Goal: Task Accomplishment & Management: Manage account settings

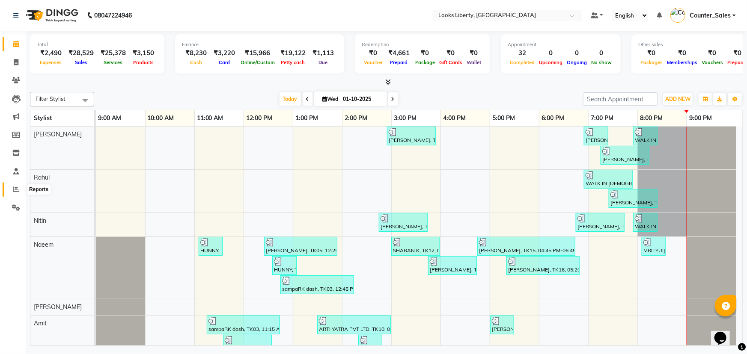
click at [21, 190] on span at bounding box center [16, 190] width 15 height 10
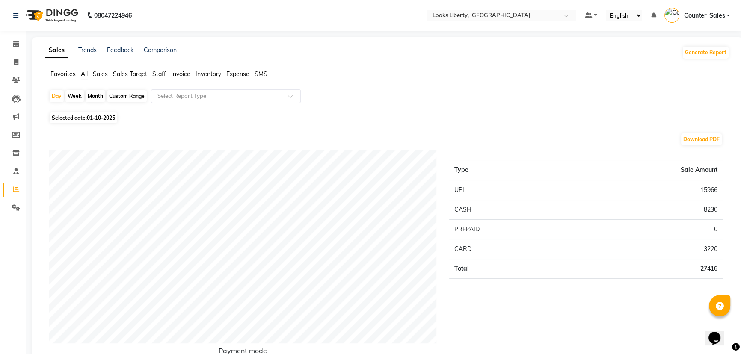
click at [238, 74] on span "Expense" at bounding box center [237, 74] width 23 height 8
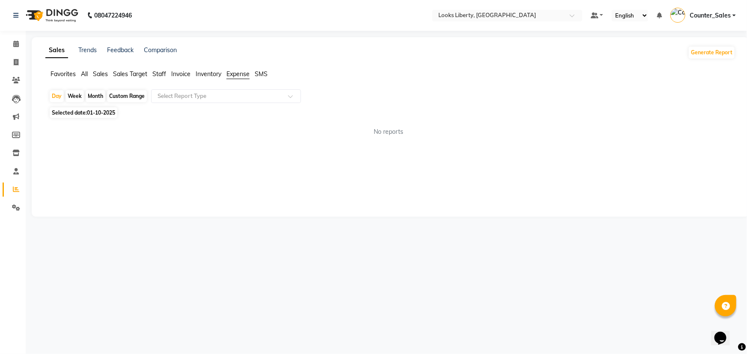
click at [158, 74] on span "Staff" at bounding box center [159, 74] width 14 height 8
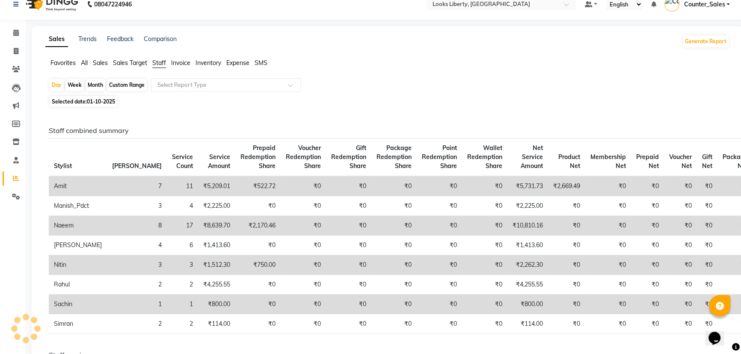
scroll to position [77, 0]
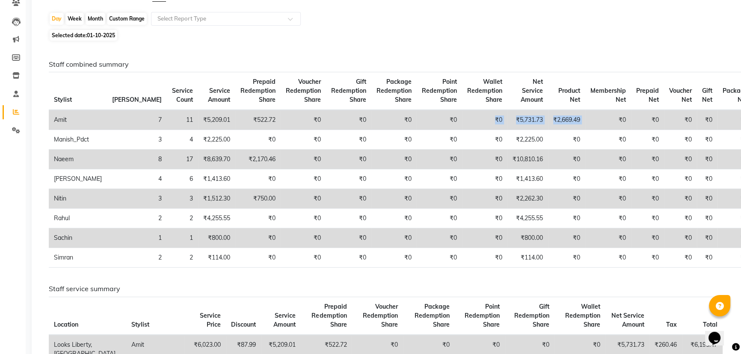
drag, startPoint x: 491, startPoint y: 113, endPoint x: 572, endPoint y: 122, distance: 81.4
click at [572, 122] on tr "Amit 7 11 ₹5,209.01 ₹522.72 ₹0 ₹0 ₹0 ₹0 ₹0 ₹5,731.73 ₹2,669.49 ₹0 ₹0 ₹0 ₹0 ₹0" at bounding box center [401, 120] width 705 height 20
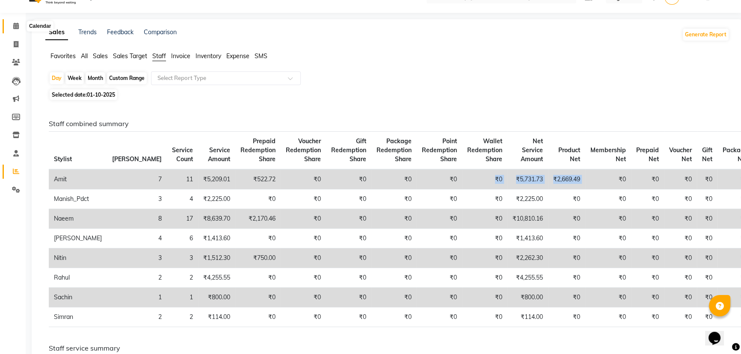
scroll to position [0, 0]
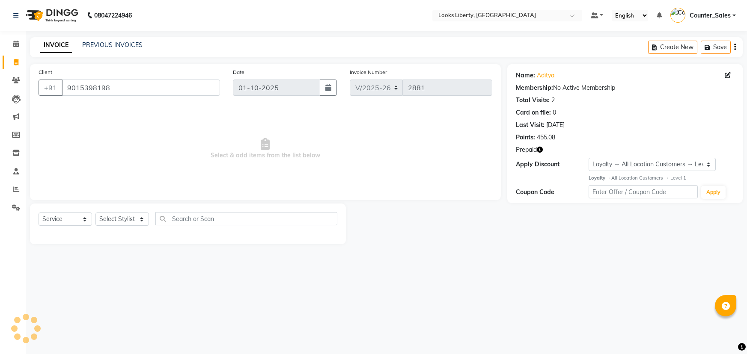
select select "4321"
select select "service"
select select "1: Object"
click at [130, 209] on div "Select Service Product Membership Package Voucher Prepaid Gift Card Select Styl…" at bounding box center [188, 224] width 316 height 41
click at [128, 217] on select "Select Stylist Aijaz Amit Anjali_nail art Counter_Sales Manish_pdct Meet Naeem …" at bounding box center [122, 219] width 54 height 13
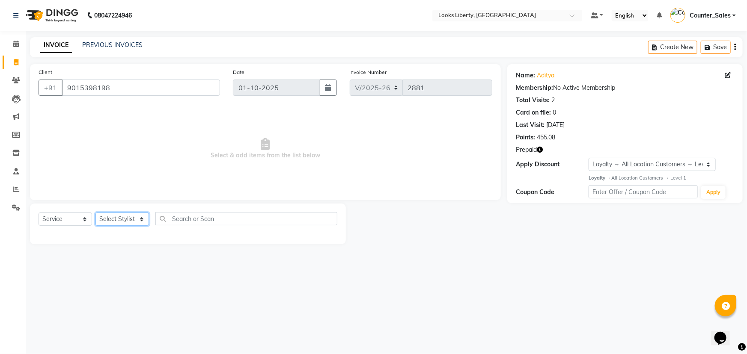
select select "40734"
click at [95, 213] on select "Select Stylist Aijaz Amit Anjali_nail art Counter_Sales Manish_pdct Meet Naeem …" at bounding box center [122, 219] width 54 height 13
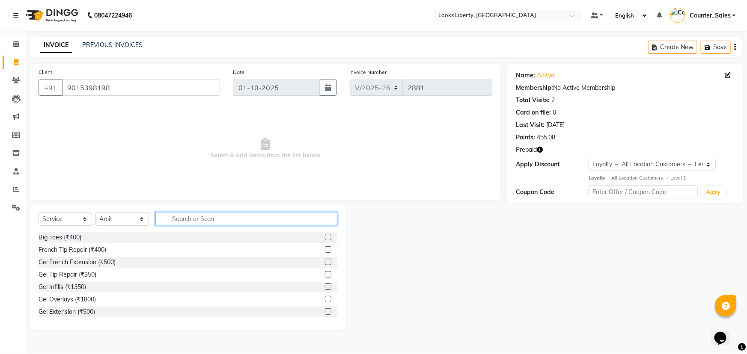
click at [188, 217] on input "text" at bounding box center [246, 218] width 182 height 13
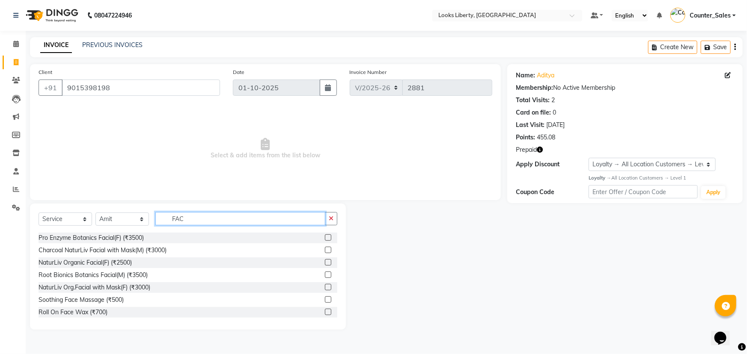
scroll to position [272, 0]
type input "FAC"
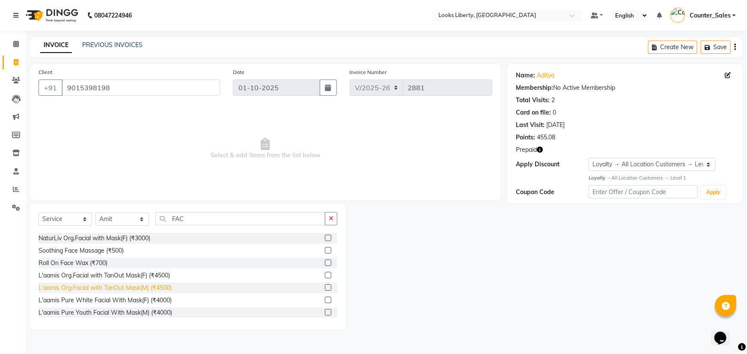
click at [159, 288] on div "L'aamis Org.Facial with TanOut Mask(M) (₹4500)" at bounding box center [105, 288] width 133 height 9
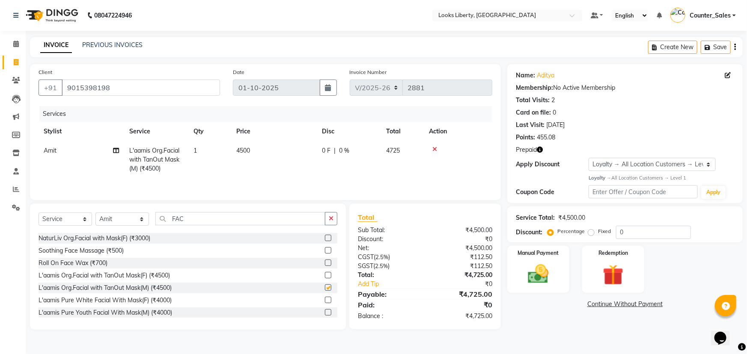
checkbox input "false"
click at [202, 221] on input "FAC" at bounding box center [240, 218] width 170 height 13
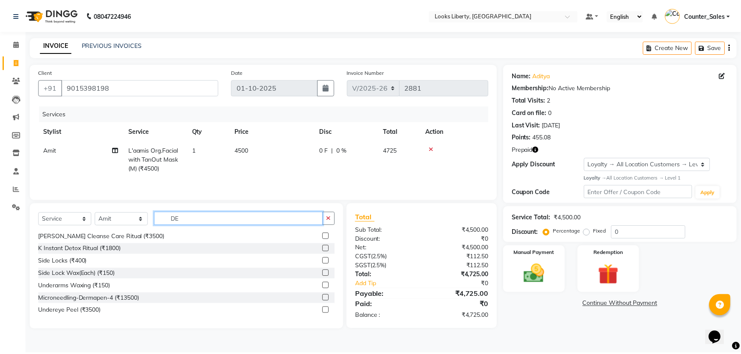
scroll to position [0, 0]
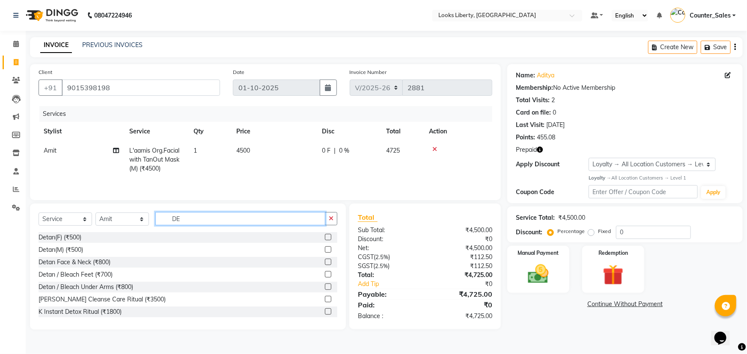
type input "DE"
click at [73, 255] on div "Detan(M) (₹500)" at bounding box center [188, 250] width 299 height 11
click at [72, 253] on div "Detan(M) (₹500)" at bounding box center [61, 250] width 45 height 9
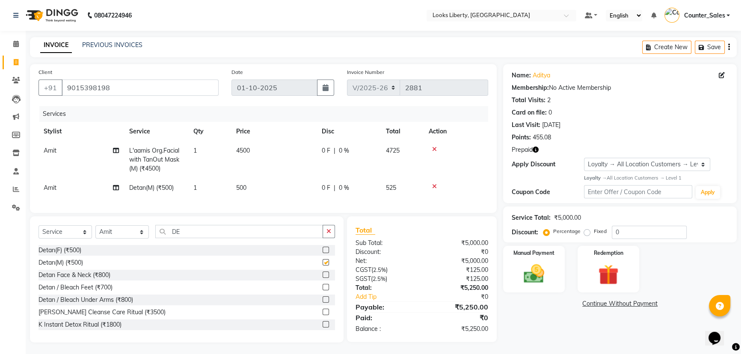
checkbox input "false"
click at [181, 235] on input "DE" at bounding box center [239, 231] width 168 height 13
click at [283, 184] on td "500" at bounding box center [274, 187] width 86 height 19
select select "40734"
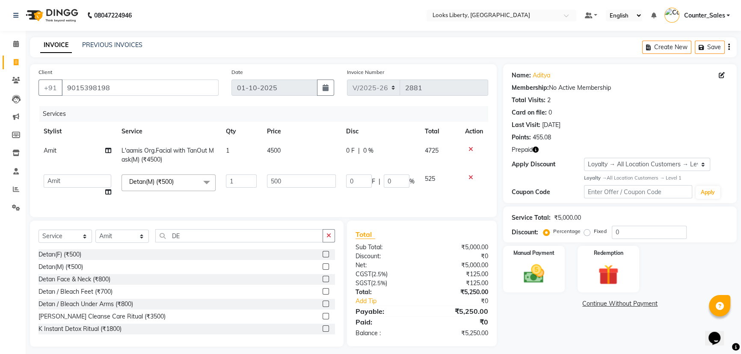
click at [304, 178] on input "500" at bounding box center [301, 181] width 69 height 13
click at [303, 177] on input "500" at bounding box center [301, 181] width 69 height 13
type input "1000"
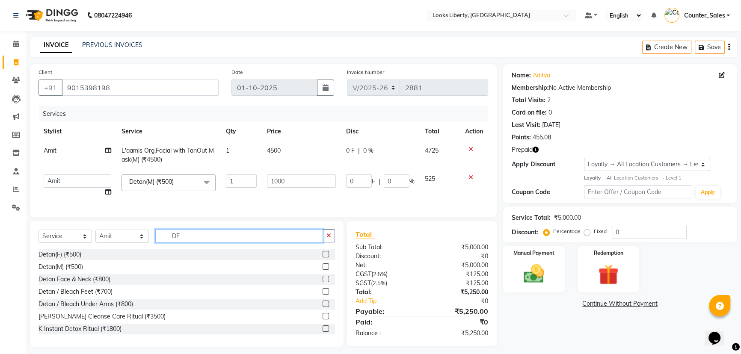
click at [216, 238] on input "DE" at bounding box center [239, 235] width 168 height 13
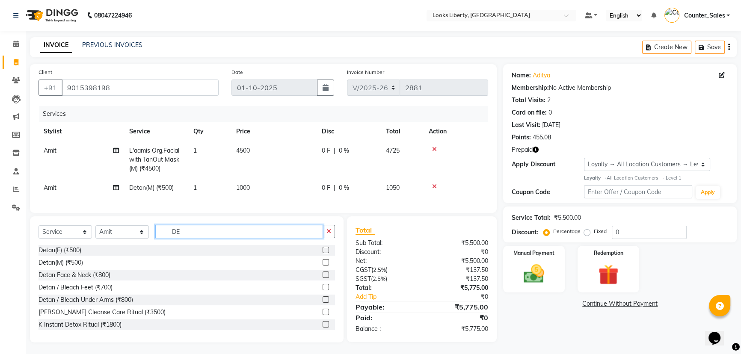
click at [216, 238] on input "DE" at bounding box center [239, 231] width 168 height 13
type input "INO"
click at [116, 255] on div "Roots Touchup Inoa(F) (₹2000)" at bounding box center [81, 250] width 84 height 9
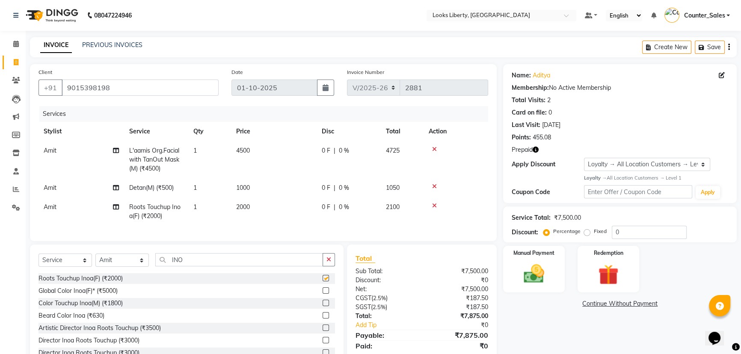
checkbox input "false"
click at [205, 264] on input "INO" at bounding box center [239, 259] width 168 height 13
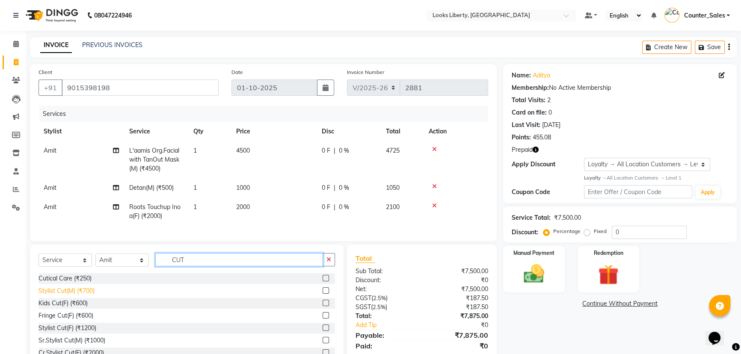
type input "CUT"
click at [90, 293] on div "Stylist Cut(M) (₹700)" at bounding box center [67, 291] width 56 height 9
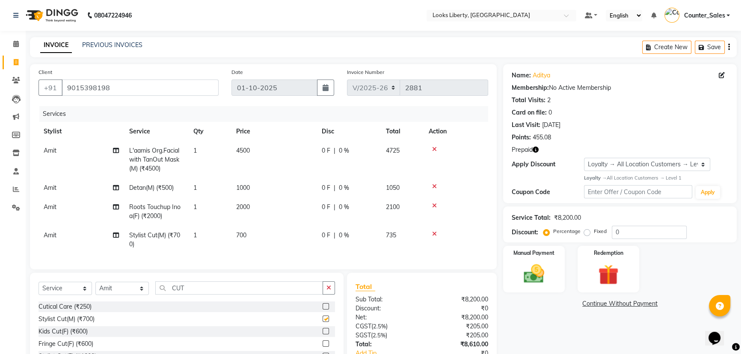
checkbox input "false"
click at [283, 239] on td "700" at bounding box center [274, 240] width 86 height 28
select select "40734"
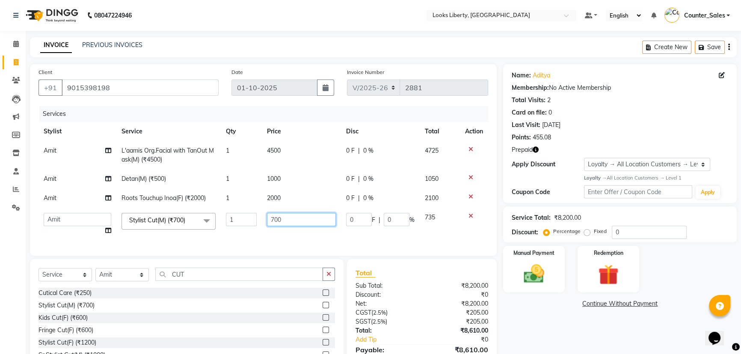
click at [302, 229] on td "700" at bounding box center [301, 224] width 79 height 33
click at [300, 223] on input "700" at bounding box center [301, 219] width 69 height 13
type input "514"
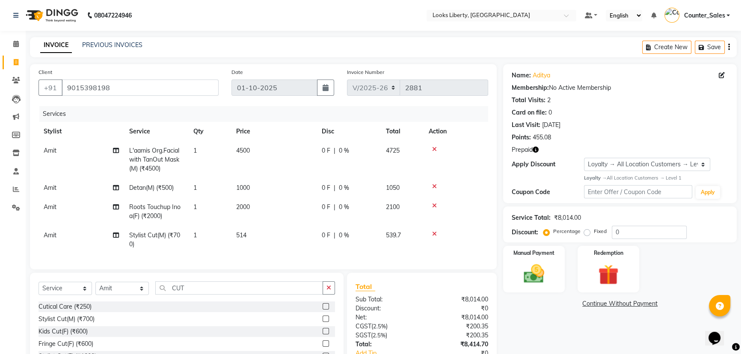
drag, startPoint x: 304, startPoint y: 187, endPoint x: 299, endPoint y: 203, distance: 16.9
click at [304, 188] on td "1000" at bounding box center [274, 187] width 86 height 19
select select "40734"
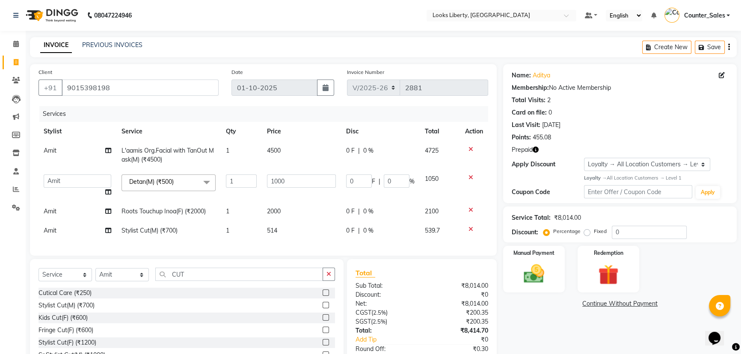
click at [299, 205] on td "2000" at bounding box center [301, 211] width 79 height 19
select select "40734"
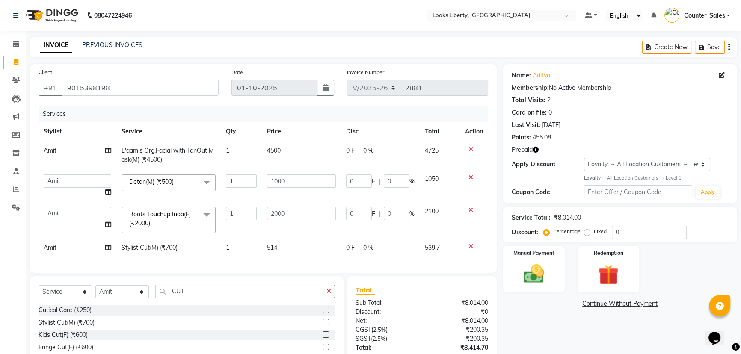
click at [299, 205] on td "2000" at bounding box center [301, 220] width 79 height 36
click at [304, 214] on input "2000" at bounding box center [301, 213] width 69 height 13
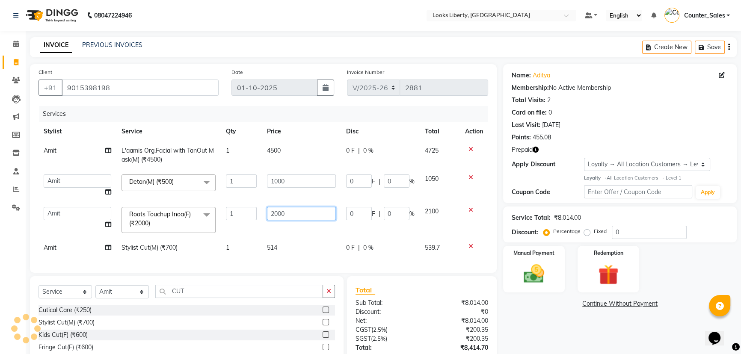
click at [304, 214] on input "2000" at bounding box center [301, 213] width 69 height 13
type input "1200"
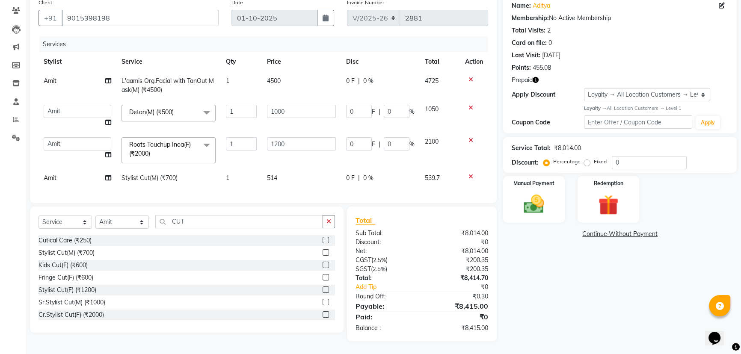
click at [385, 244] on div "Discount:" at bounding box center [385, 242] width 73 height 9
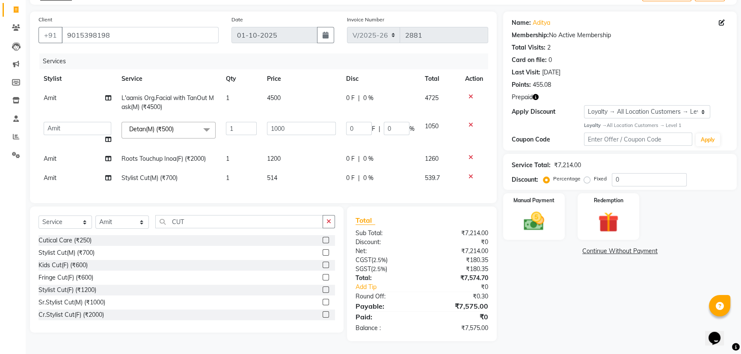
scroll to position [59, 0]
click at [618, 215] on img at bounding box center [609, 222] width 35 height 27
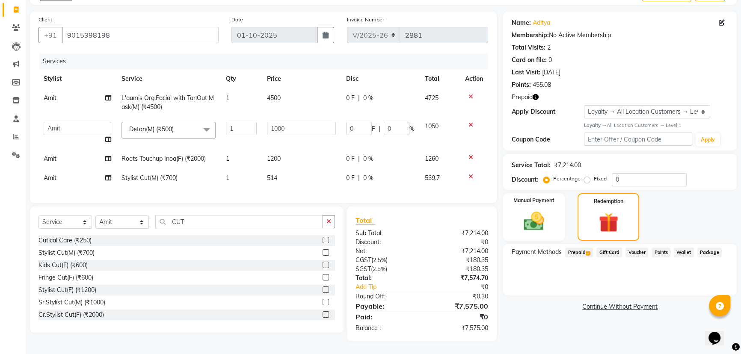
click at [583, 248] on span "Prepaid 1" at bounding box center [579, 253] width 28 height 10
click at [694, 272] on div "Looks Prepaid 15K Card (₹8,861.00) Expiry: 23-08-2026" at bounding box center [620, 274] width 209 height 9
click at [696, 276] on div "Looks Prepaid 15K Card (₹8,861.00) Expiry: 23-08-2026 7575 Add" at bounding box center [620, 274] width 217 height 17
click at [583, 270] on span "Looks Prepaid 15K Card (₹8,861.00)" at bounding box center [565, 274] width 98 height 9
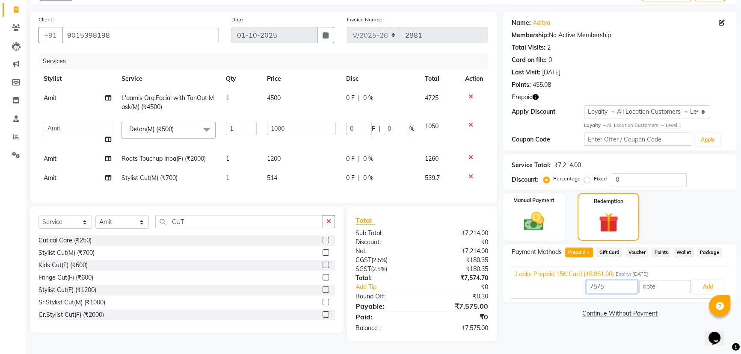
click at [598, 283] on input "7575" at bounding box center [611, 286] width 51 height 13
click at [702, 283] on button "Add" at bounding box center [708, 287] width 31 height 15
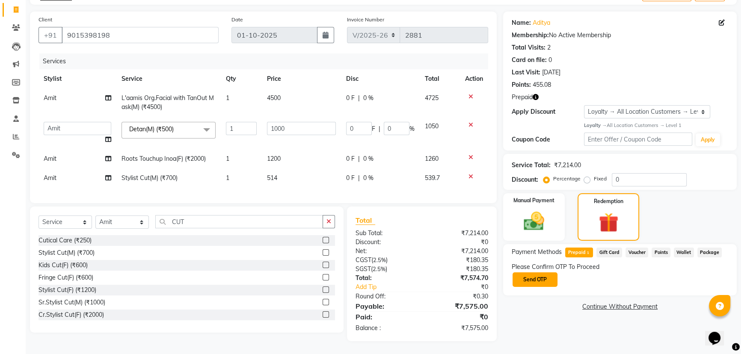
click at [541, 273] on button "Send OTP" at bounding box center [535, 280] width 45 height 15
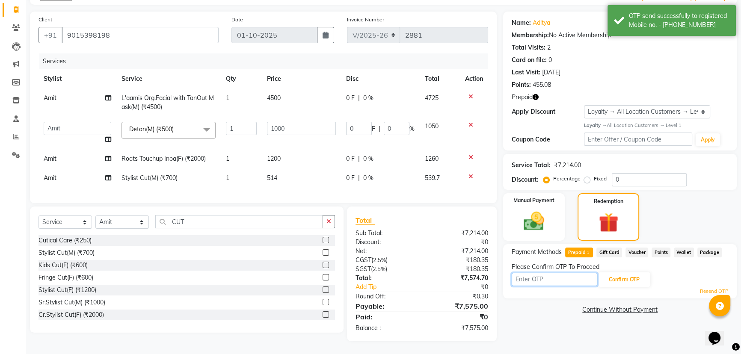
click at [541, 273] on input "text" at bounding box center [555, 279] width 86 height 13
click at [534, 95] on div "Name: Aditya Membership: No Active Membership Total Visits: 2 Card on file: 0 L…" at bounding box center [620, 81] width 234 height 139
click at [534, 94] on icon "button" at bounding box center [536, 97] width 6 height 6
click at [553, 265] on div "Please Confirm OTP To Proceed" at bounding box center [620, 267] width 217 height 9
click at [554, 273] on input "text" at bounding box center [555, 279] width 86 height 13
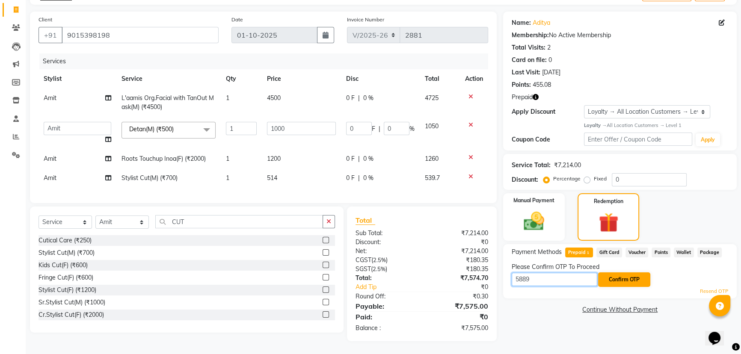
type input "5889"
click at [614, 278] on button "Confirm OTP" at bounding box center [624, 280] width 52 height 15
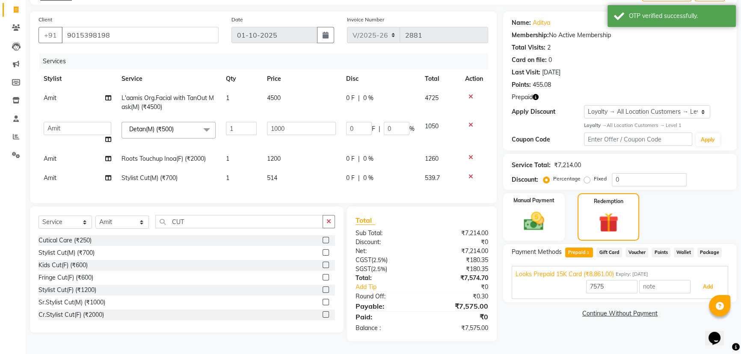
drag, startPoint x: 713, startPoint y: 279, endPoint x: 561, endPoint y: 262, distance: 153.3
click at [713, 280] on button "Add" at bounding box center [708, 287] width 31 height 15
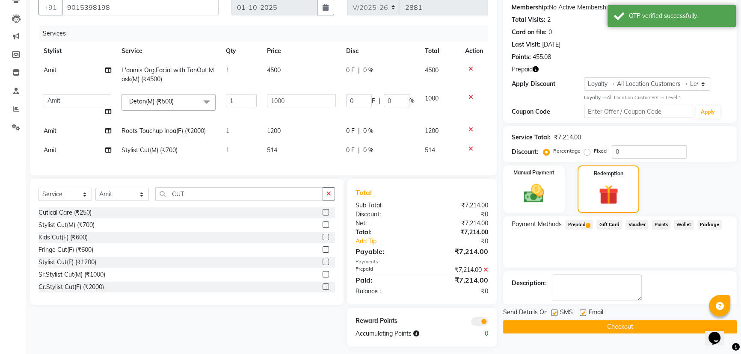
scroll to position [92, 0]
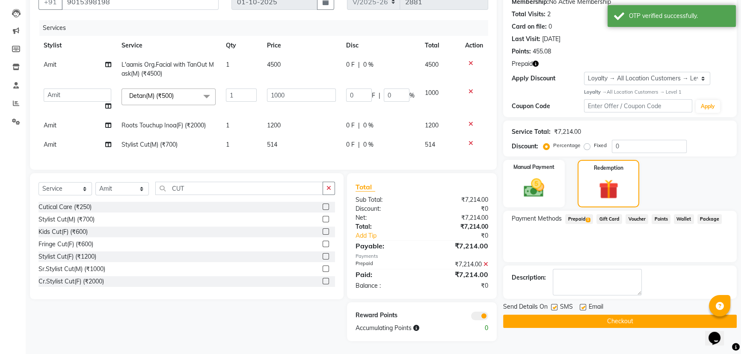
click at [522, 315] on button "Checkout" at bounding box center [620, 321] width 234 height 13
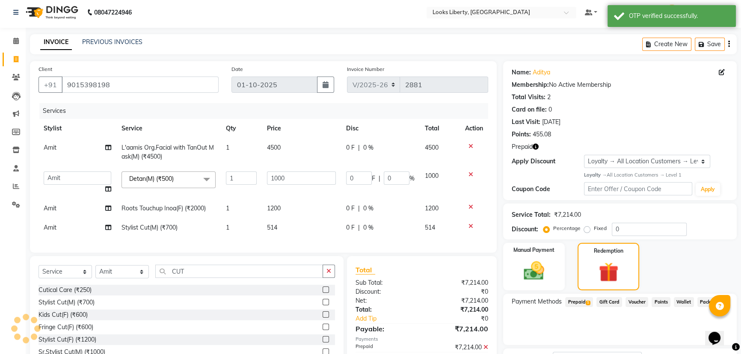
scroll to position [0, 0]
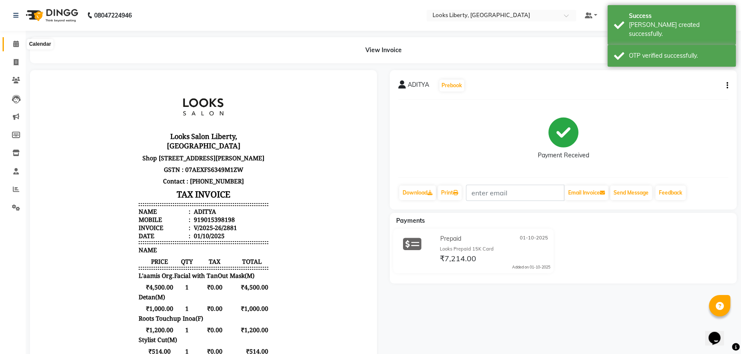
click at [21, 48] on span at bounding box center [16, 44] width 15 height 10
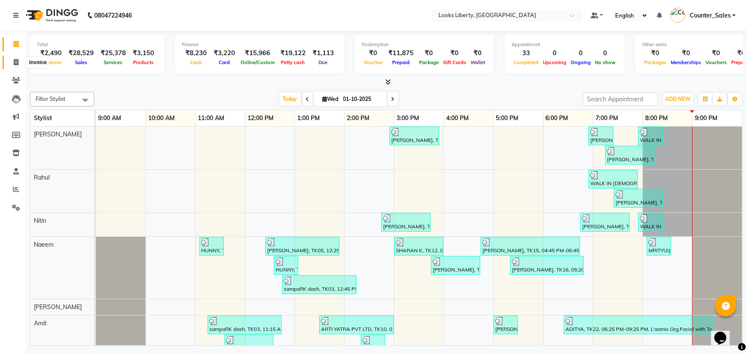
click at [17, 66] on span at bounding box center [16, 63] width 15 height 10
select select "service"
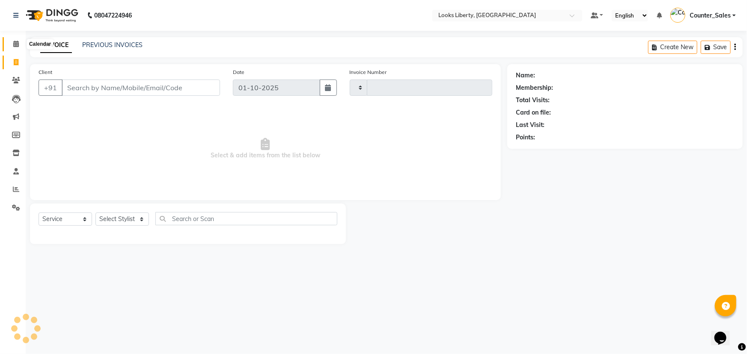
click at [15, 45] on icon at bounding box center [16, 44] width 6 height 6
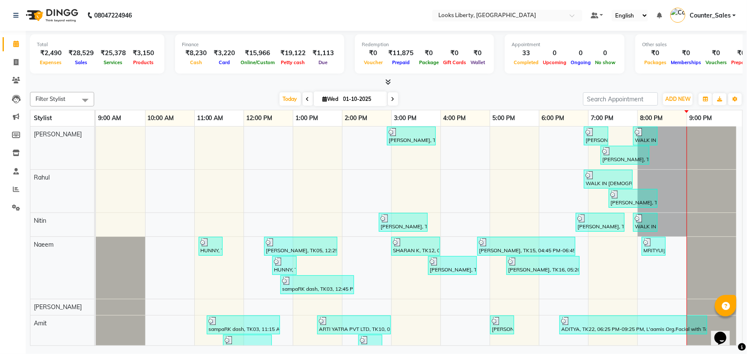
click at [668, 106] on div "Filter Stylist Select All Aijaz Amit Anjali_nail art Manish_pdct Meet Naeem Nee…" at bounding box center [386, 218] width 713 height 258
click at [674, 100] on span "ADD NEW" at bounding box center [677, 99] width 25 height 6
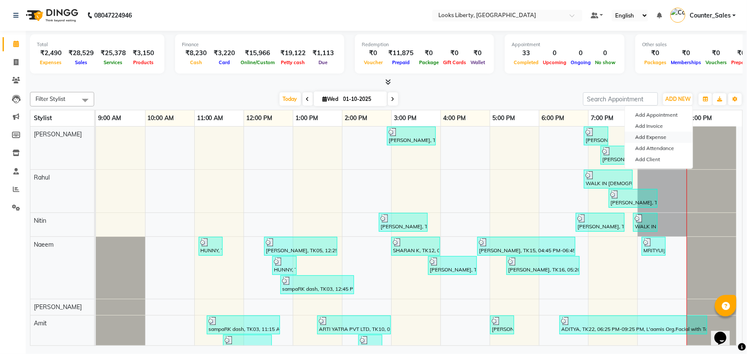
click at [649, 137] on link "Add Expense" at bounding box center [659, 137] width 68 height 11
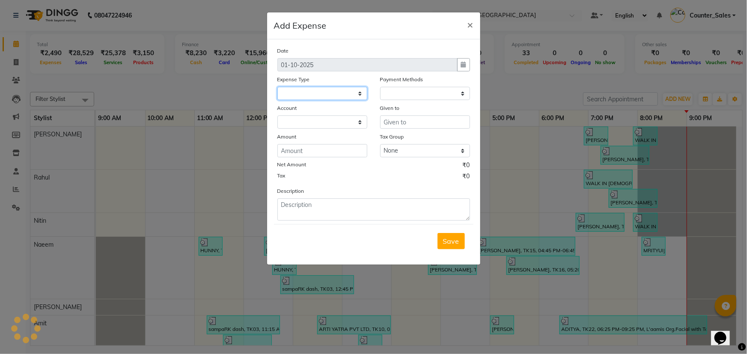
click at [325, 92] on select at bounding box center [322, 93] width 90 height 13
select select
select select "1"
select select "3126"
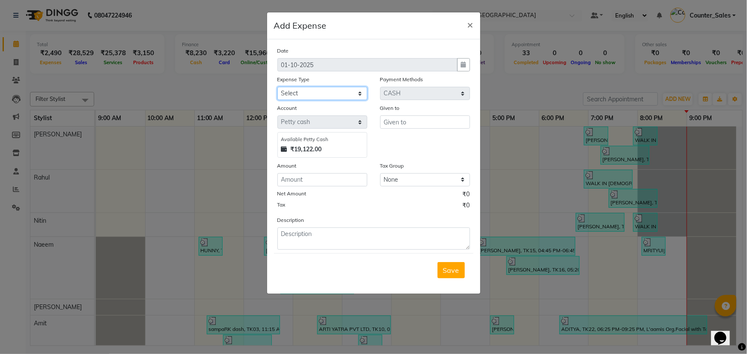
click at [330, 98] on select "Select Accommodation Aesthetics Bank Deposit BLINKIT Cash Handover Client Refun…" at bounding box center [322, 93] width 90 height 13
select select "24888"
click at [277, 87] on select "Select Accommodation Aesthetics Bank Deposit BLINKIT Cash Handover Client Refun…" at bounding box center [322, 93] width 90 height 13
click at [423, 126] on input "text" at bounding box center [425, 122] width 90 height 13
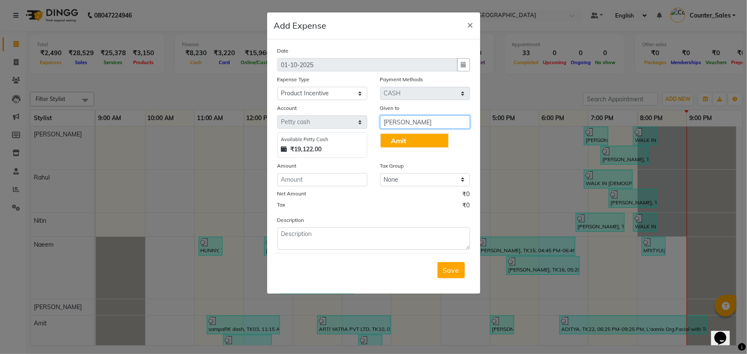
click at [429, 139] on button "Amit" at bounding box center [415, 141] width 68 height 14
type input "Amit"
drag, startPoint x: 348, startPoint y: 170, endPoint x: 343, endPoint y: 184, distance: 14.9
click at [348, 170] on div "Amount" at bounding box center [322, 167] width 90 height 12
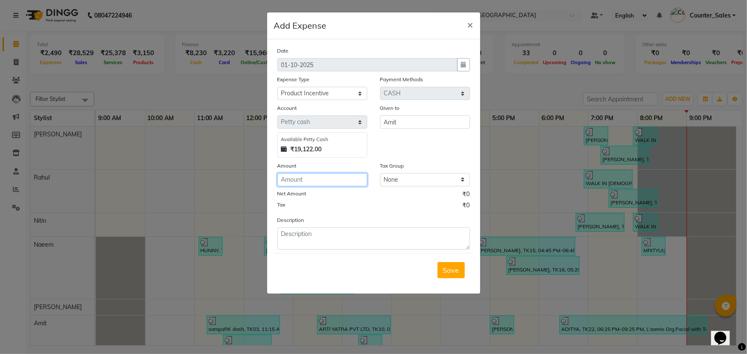
click at [343, 184] on input "number" at bounding box center [322, 179] width 90 height 13
type input "160"
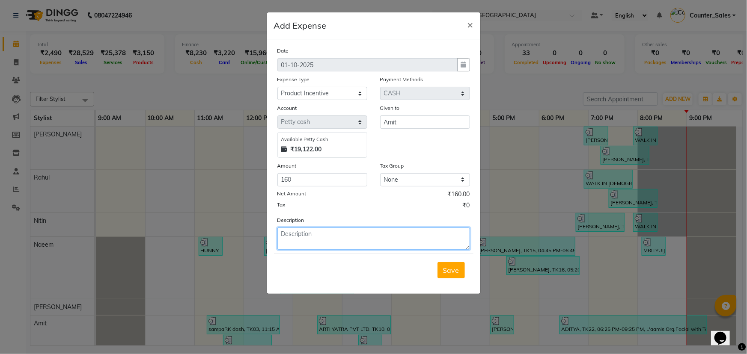
click at [385, 241] on textarea at bounding box center [373, 239] width 193 height 22
type textarea "AMIT"
click at [445, 265] on button "Save" at bounding box center [450, 270] width 27 height 16
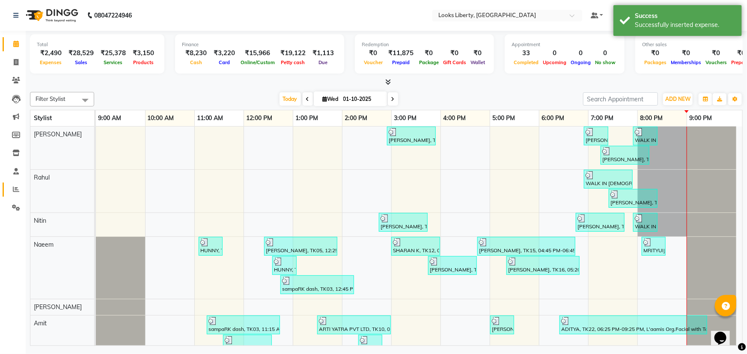
click at [13, 190] on icon at bounding box center [16, 189] width 6 height 6
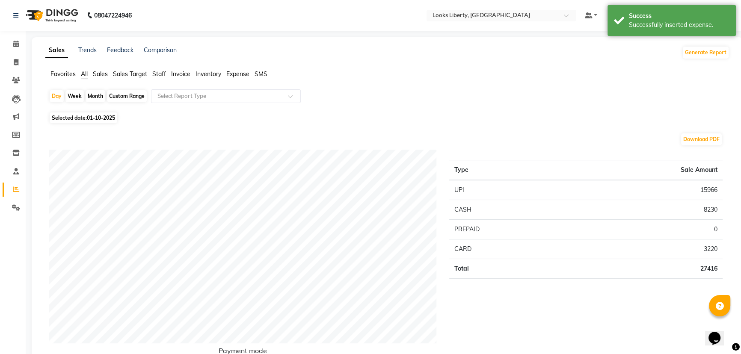
click at [160, 74] on span "Staff" at bounding box center [159, 74] width 14 height 8
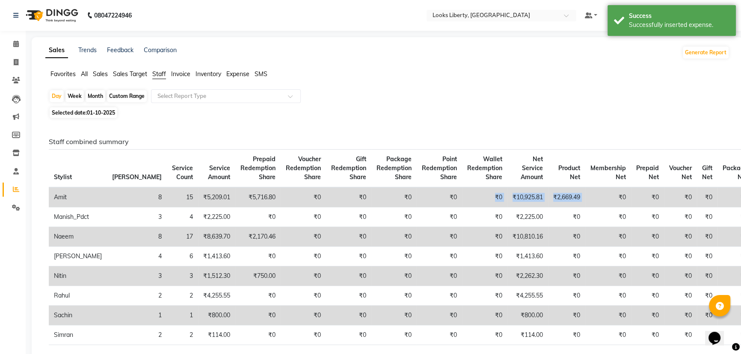
drag, startPoint x: 451, startPoint y: 197, endPoint x: 555, endPoint y: 201, distance: 104.1
click at [555, 201] on tr "Amit 8 15 ₹5,209.01 ₹5,716.80 ₹0 ₹0 ₹0 ₹0 ₹0 ₹10,925.81 ₹2,669.49 ₹0 ₹0 ₹0 ₹0 ₹0" at bounding box center [401, 197] width 705 height 20
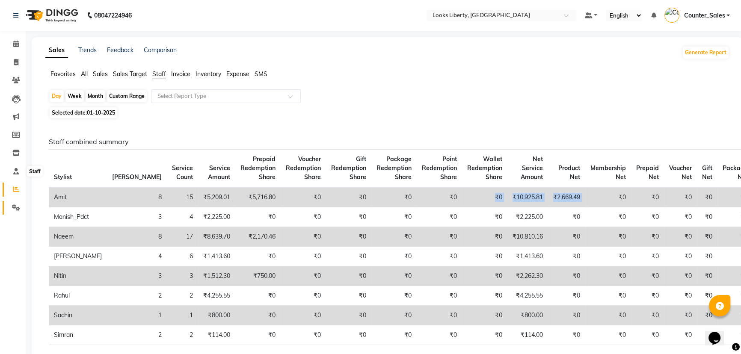
click at [11, 204] on span at bounding box center [16, 208] width 15 height 10
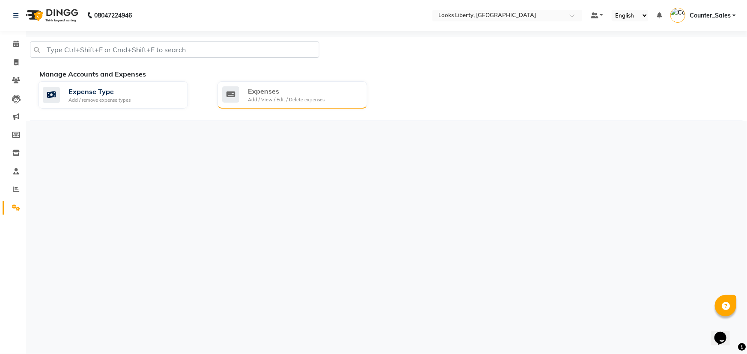
click at [295, 101] on div "Add / View / Edit / Delete expenses" at bounding box center [286, 99] width 77 height 7
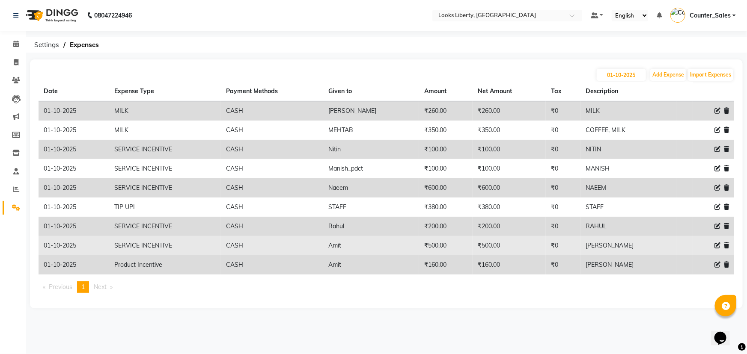
click at [717, 245] on icon at bounding box center [717, 246] width 6 height 6
select select "24170"
select select "1"
select select "3126"
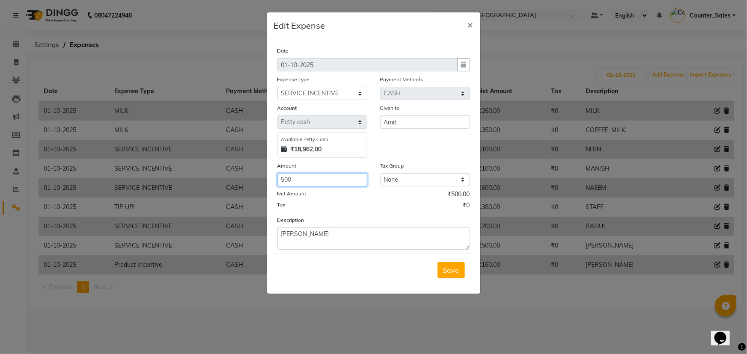
click at [336, 176] on input "500" at bounding box center [322, 179] width 90 height 13
type input "600"
click at [449, 282] on div "Save" at bounding box center [373, 270] width 199 height 34
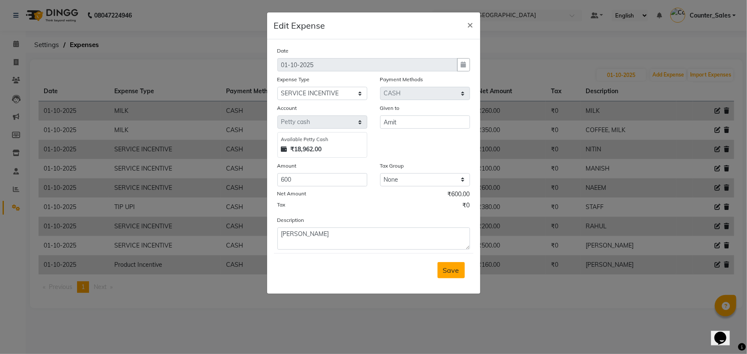
click at [445, 271] on span "Save" at bounding box center [451, 270] width 16 height 9
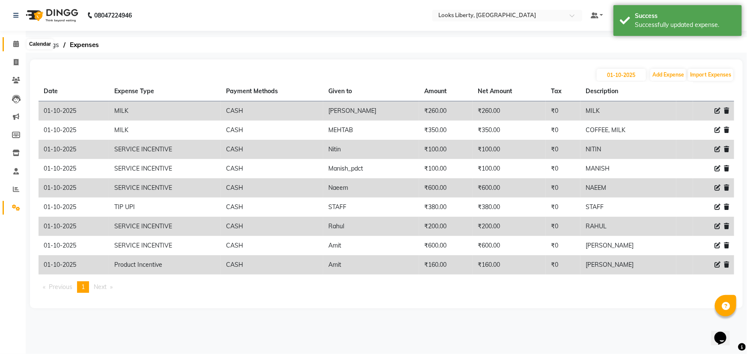
click at [16, 45] on icon at bounding box center [16, 44] width 6 height 6
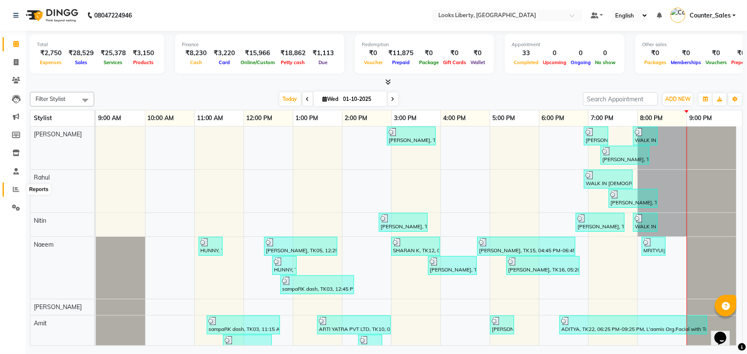
click at [16, 193] on span at bounding box center [16, 190] width 15 height 10
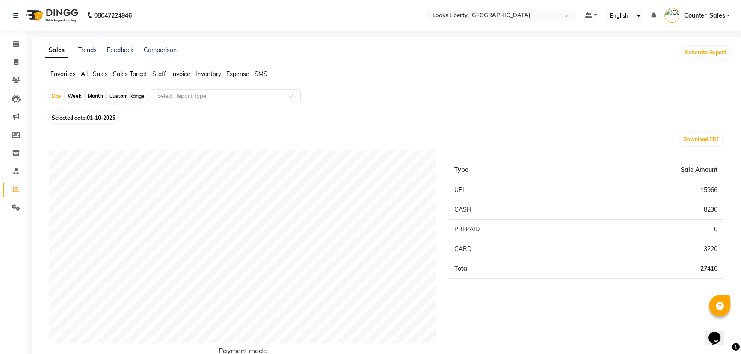
click at [244, 72] on span "Expense" at bounding box center [237, 74] width 23 height 8
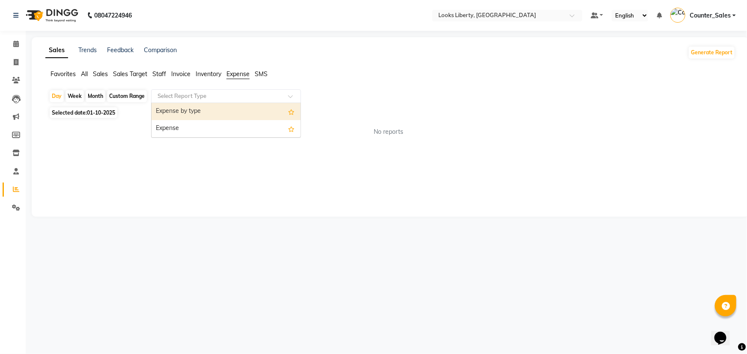
click at [250, 89] on div "Select Report Type" at bounding box center [226, 96] width 150 height 14
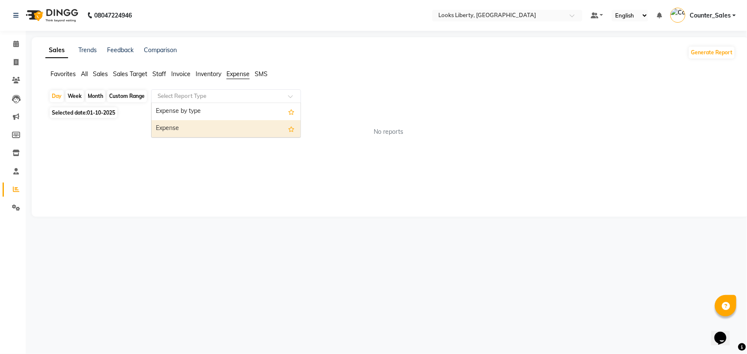
click at [256, 124] on div "Expense" at bounding box center [226, 128] width 149 height 17
select select "full_report"
select select "pdf"
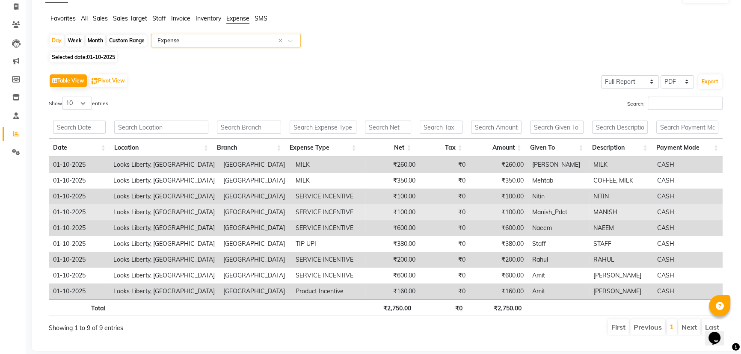
scroll to position [71, 0]
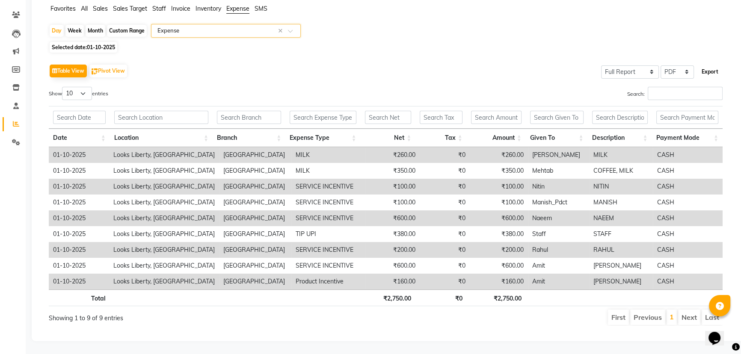
click at [705, 71] on button "Export" at bounding box center [711, 72] width 24 height 15
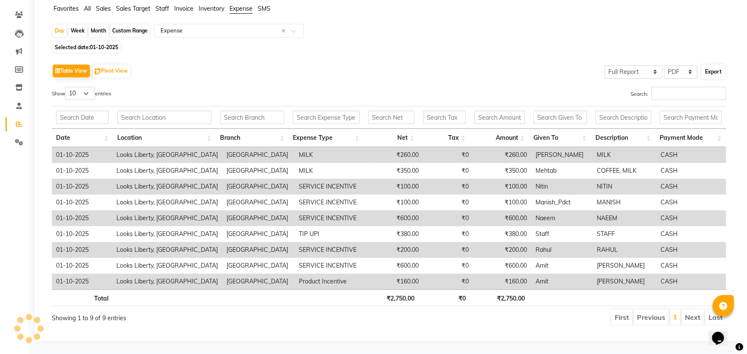
select select "sans-serif"
select select "11px"
select select "template_2"
select select "A4"
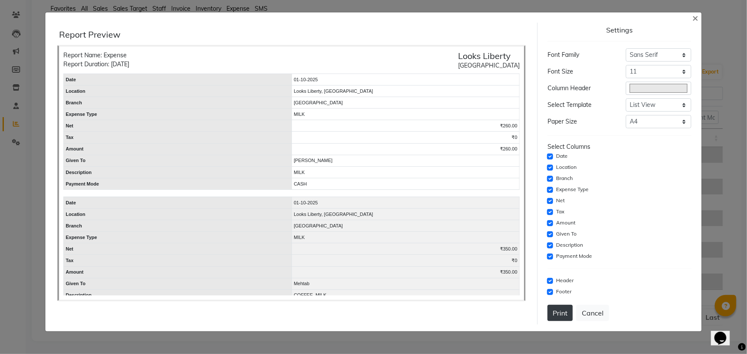
click at [552, 312] on button "Print" at bounding box center [559, 313] width 25 height 16
click at [696, 18] on span "×" at bounding box center [695, 17] width 6 height 13
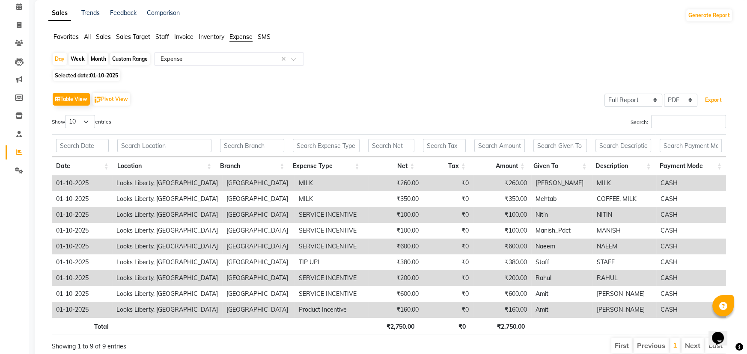
scroll to position [0, 0]
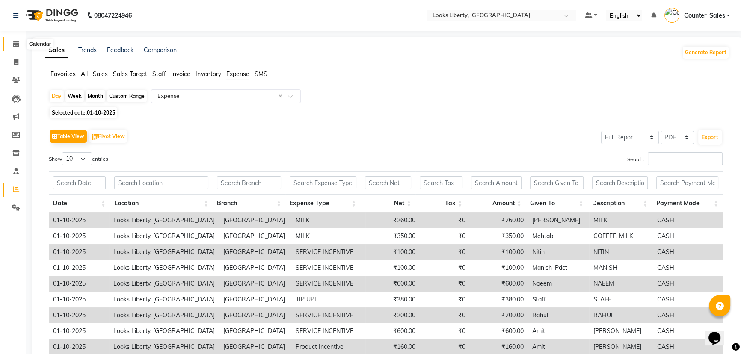
click at [18, 45] on icon at bounding box center [16, 44] width 6 height 6
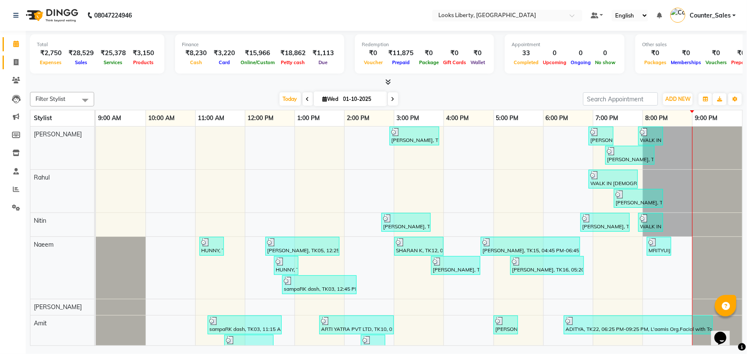
drag, startPoint x: 17, startPoint y: 56, endPoint x: 14, endPoint y: 51, distance: 6.2
click at [17, 56] on link "Invoice" at bounding box center [13, 63] width 21 height 14
select select "service"
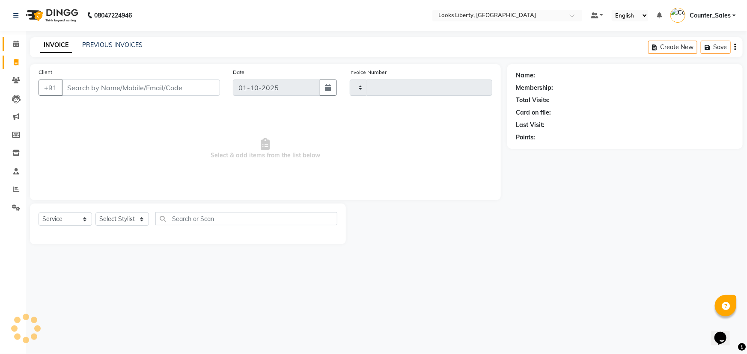
type input "2882"
select select "4321"
click at [13, 48] on span at bounding box center [16, 44] width 15 height 10
